Goal: Navigation & Orientation: Find specific page/section

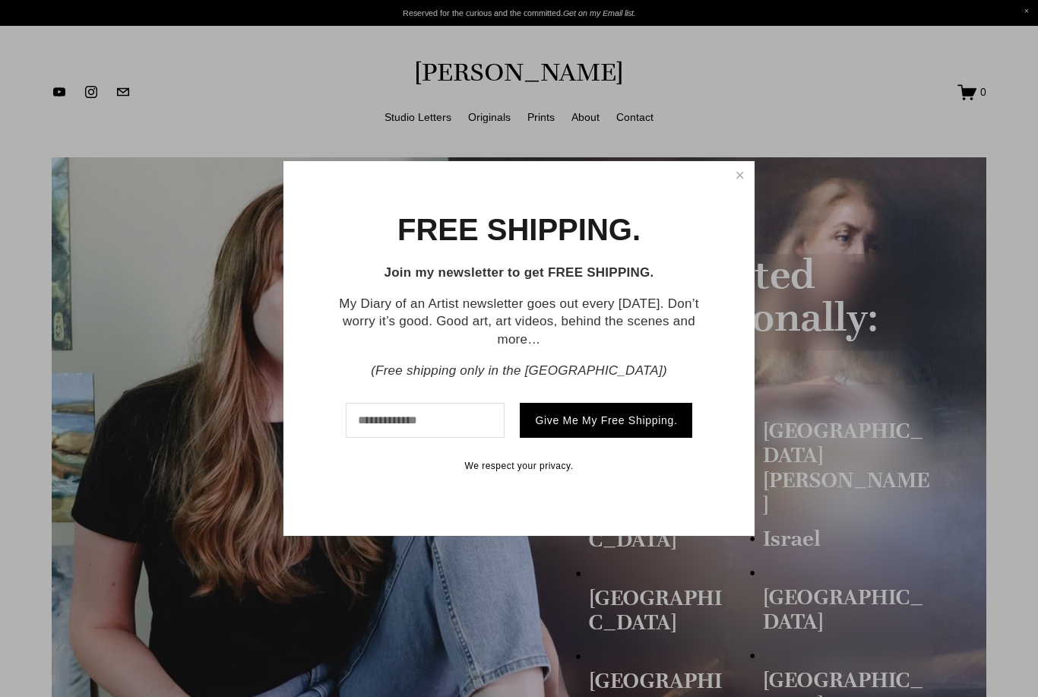
click at [728, 173] on link "Close" at bounding box center [740, 175] width 24 height 25
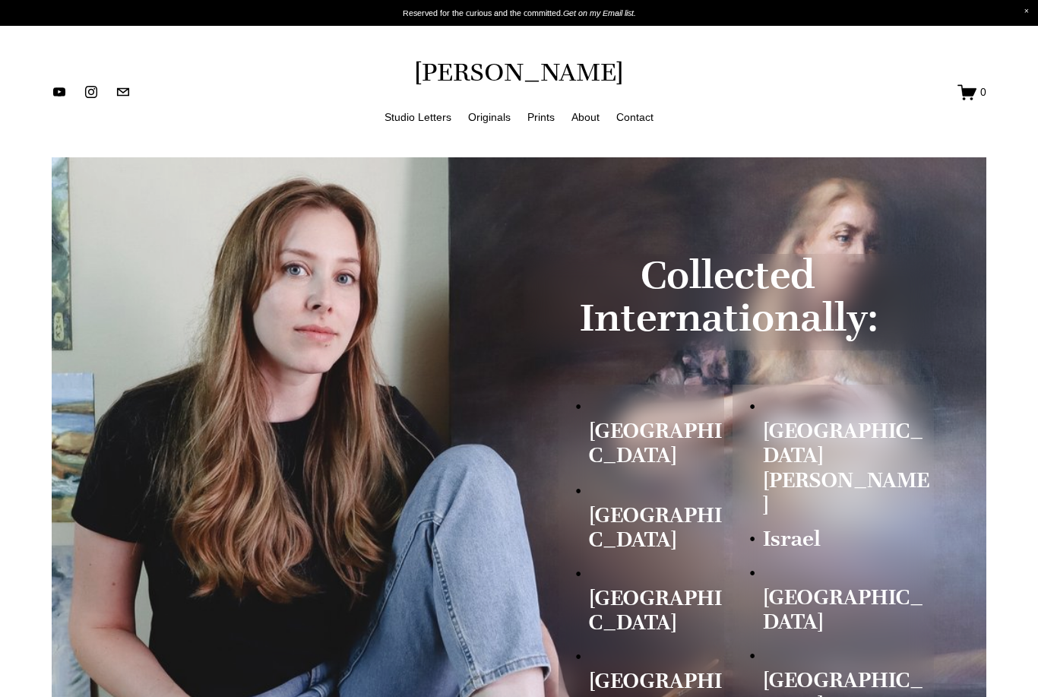
click at [491, 119] on link "Originals" at bounding box center [489, 117] width 43 height 19
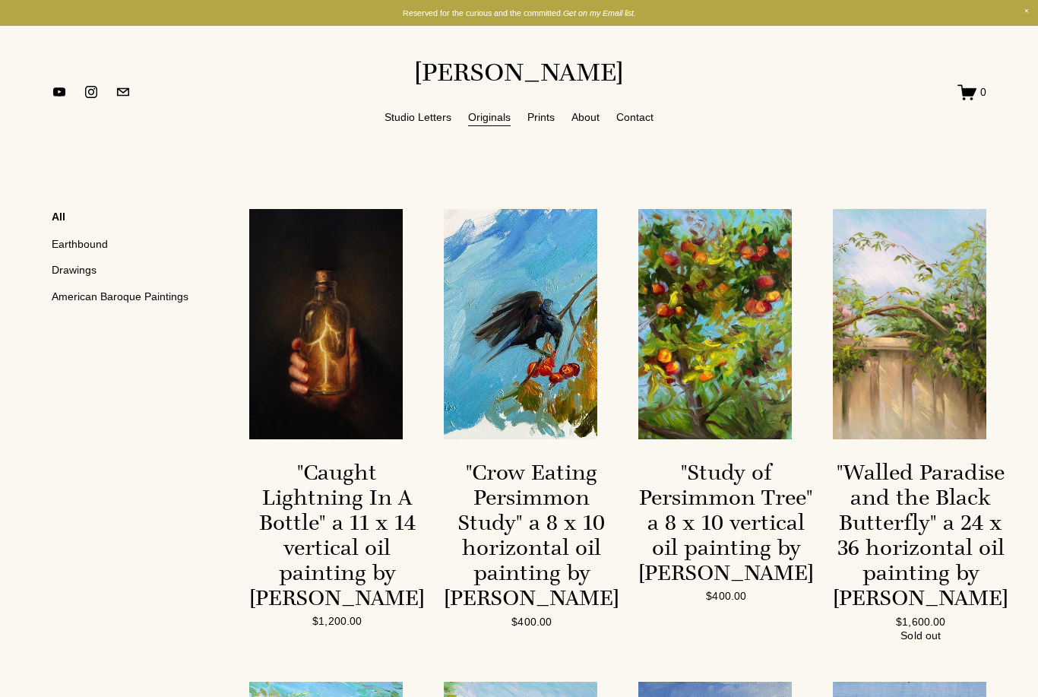
click at [52, 272] on link "Drawings" at bounding box center [135, 270] width 167 height 26
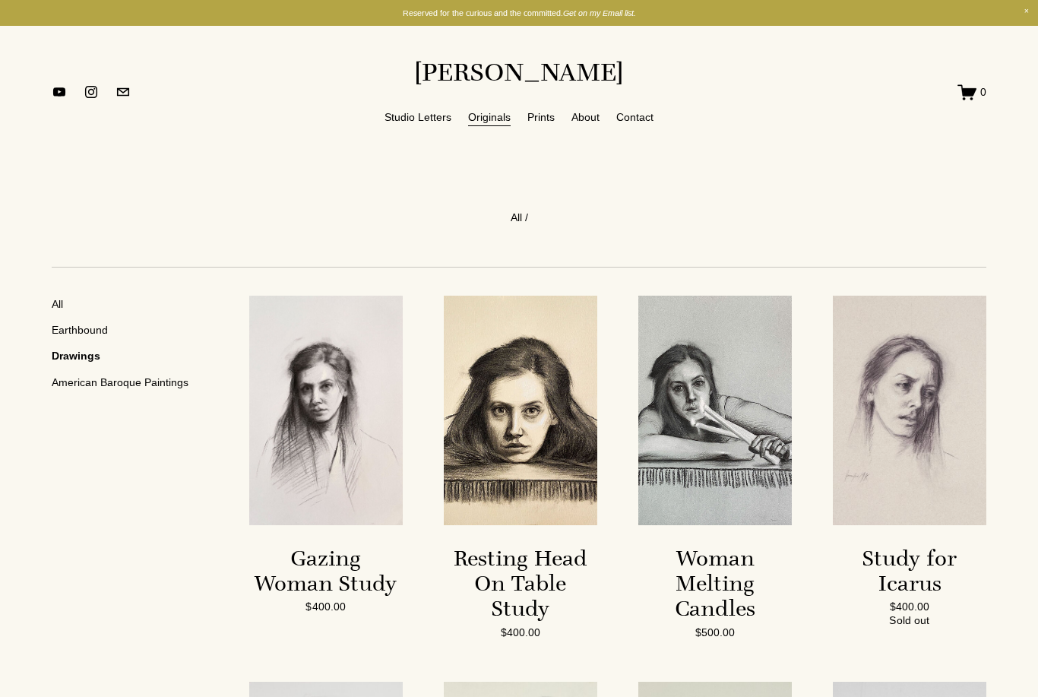
click at [533, 119] on link "Prints" at bounding box center [540, 117] width 27 height 19
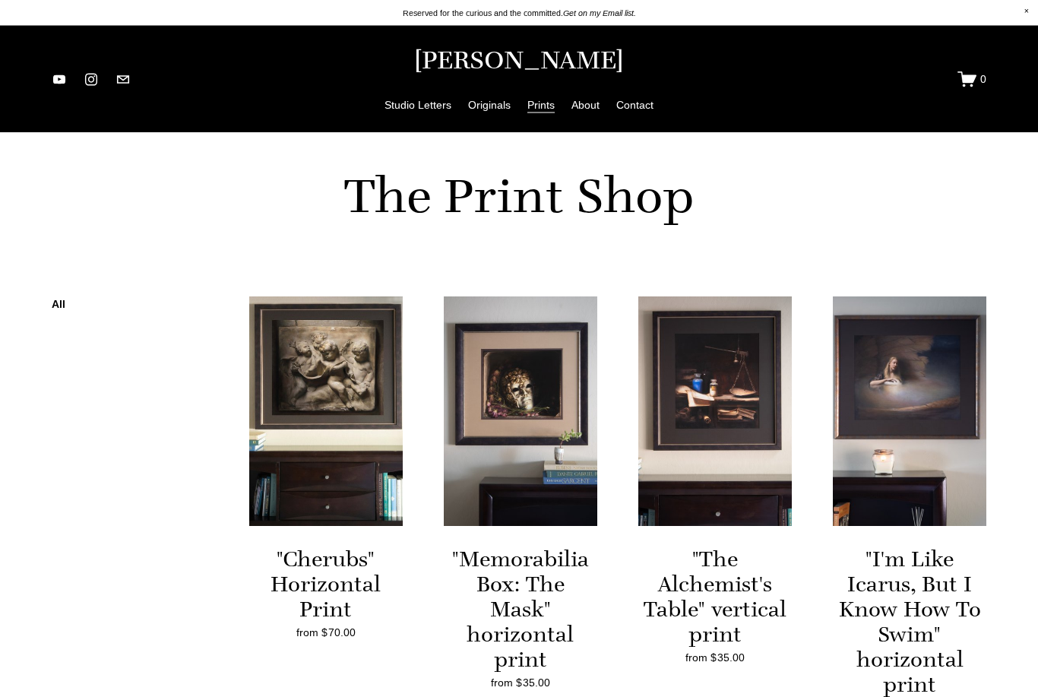
scroll to position [999, 0]
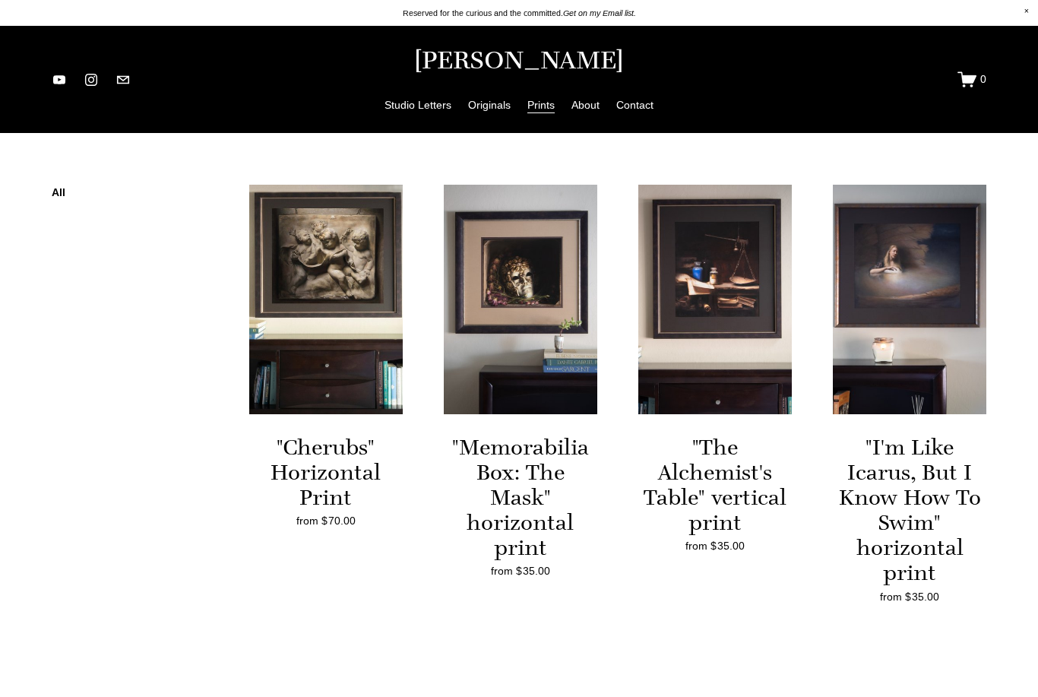
click at [52, 206] on link "All" at bounding box center [135, 195] width 167 height 21
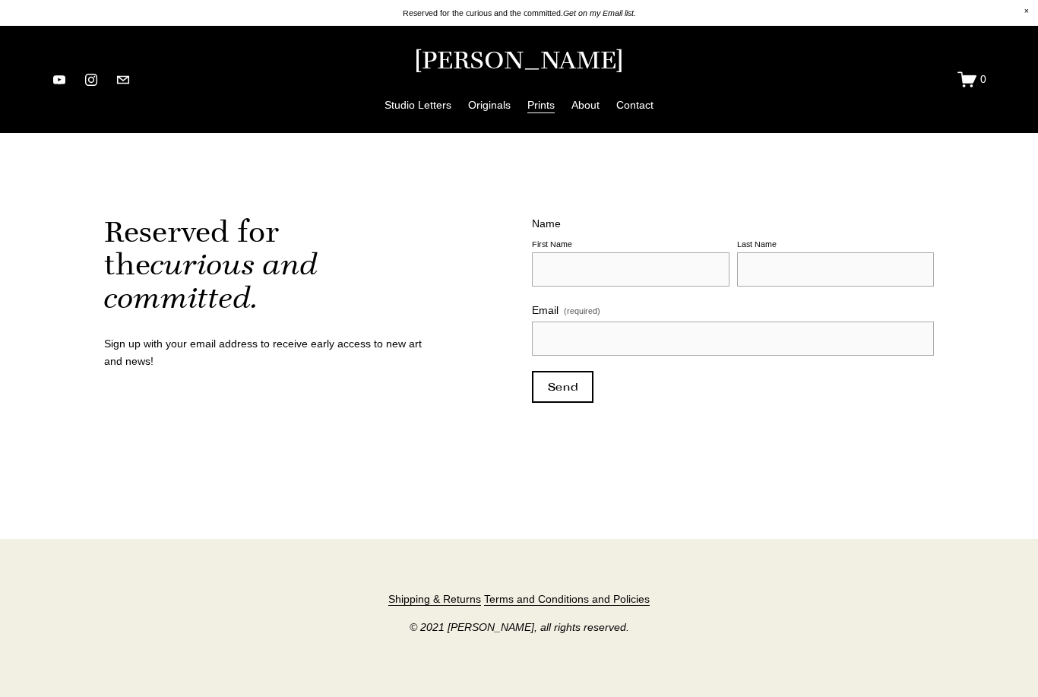
scroll to position [1634, 0]
